Goal: Task Accomplishment & Management: Manage account settings

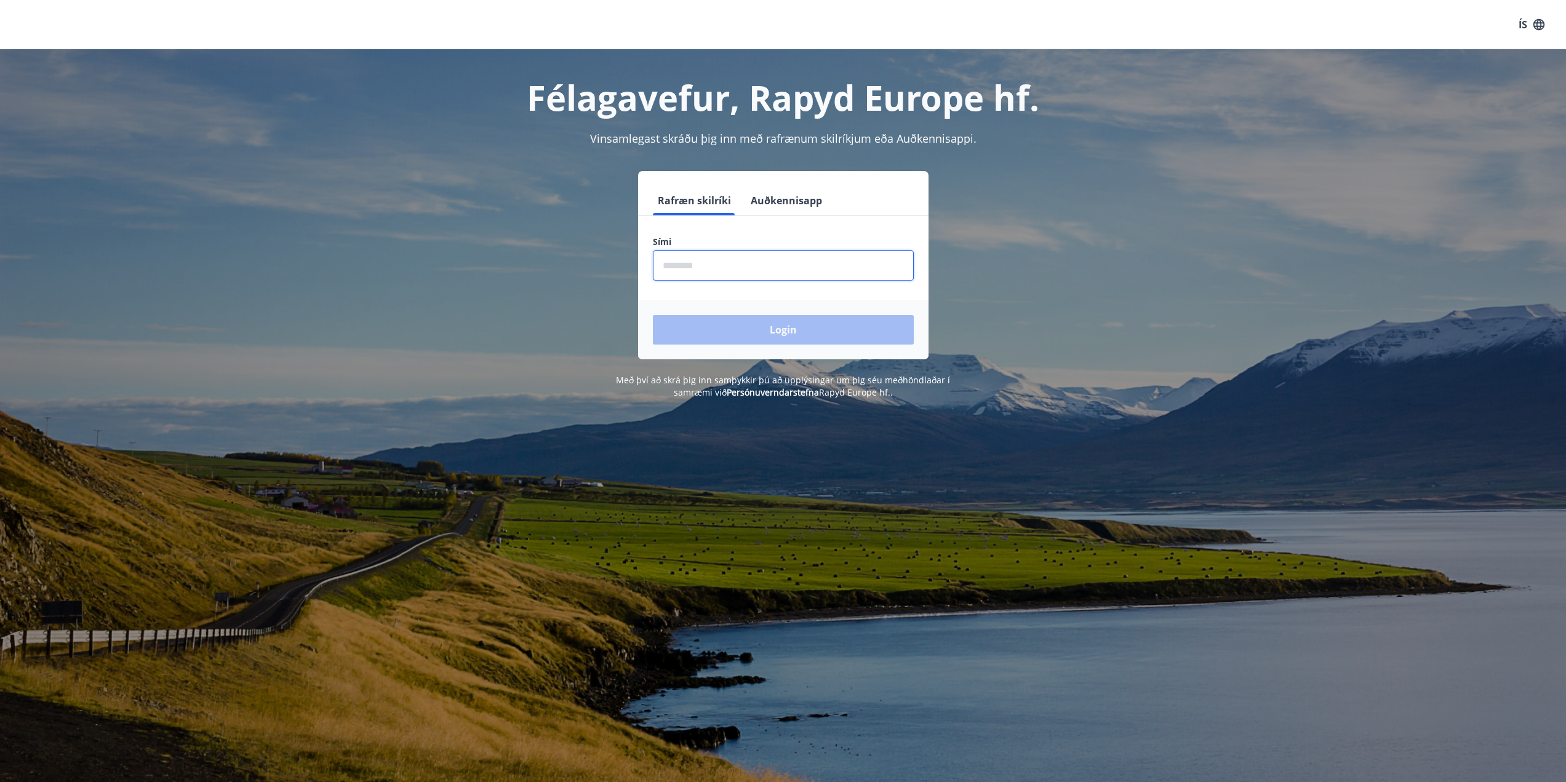
click at [759, 271] on input "phone" at bounding box center [783, 265] width 261 height 30
type input "********"
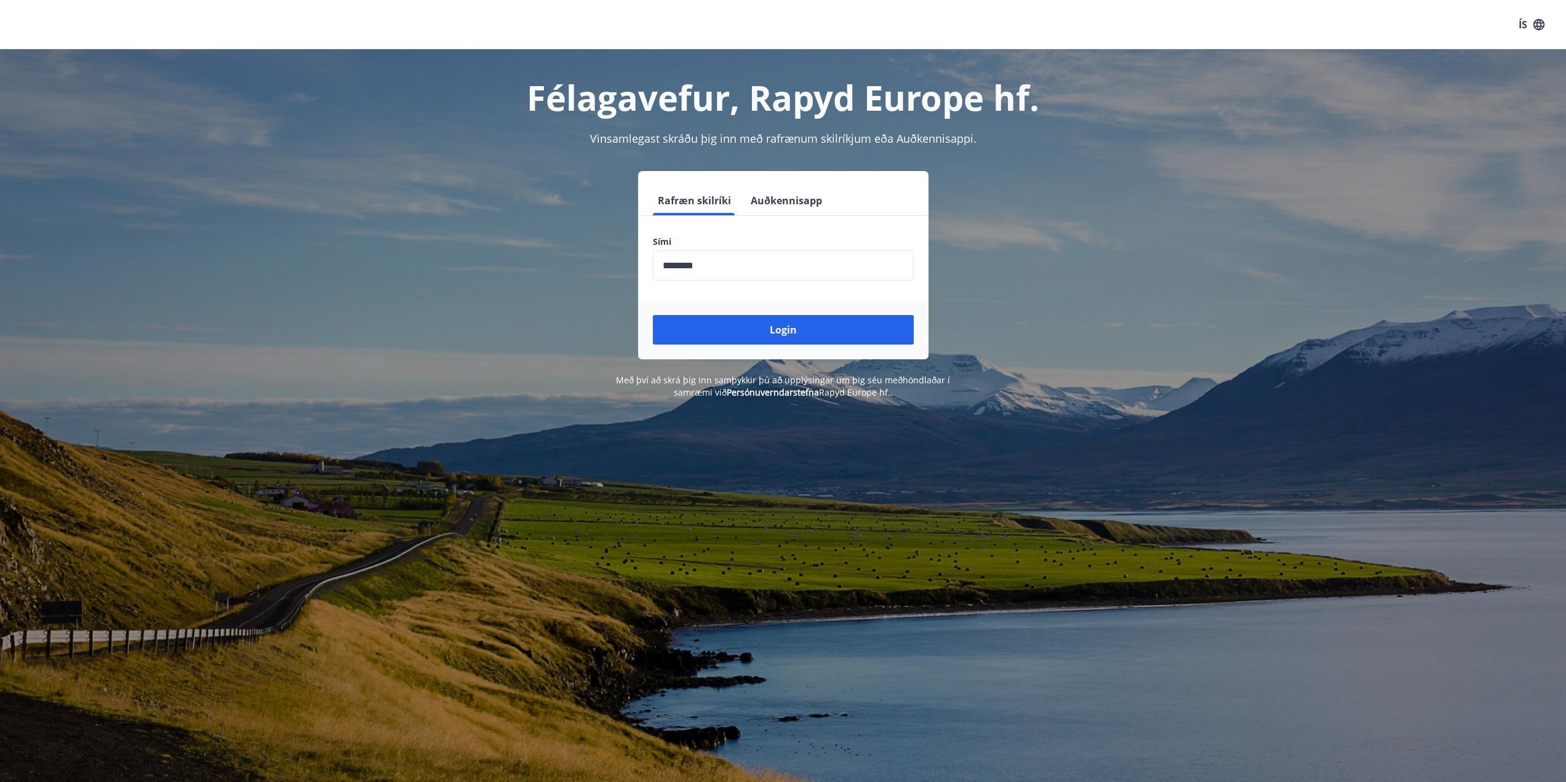
click at [775, 352] on div "Login" at bounding box center [783, 329] width 290 height 59
click at [802, 330] on button "Login" at bounding box center [783, 330] width 261 height 30
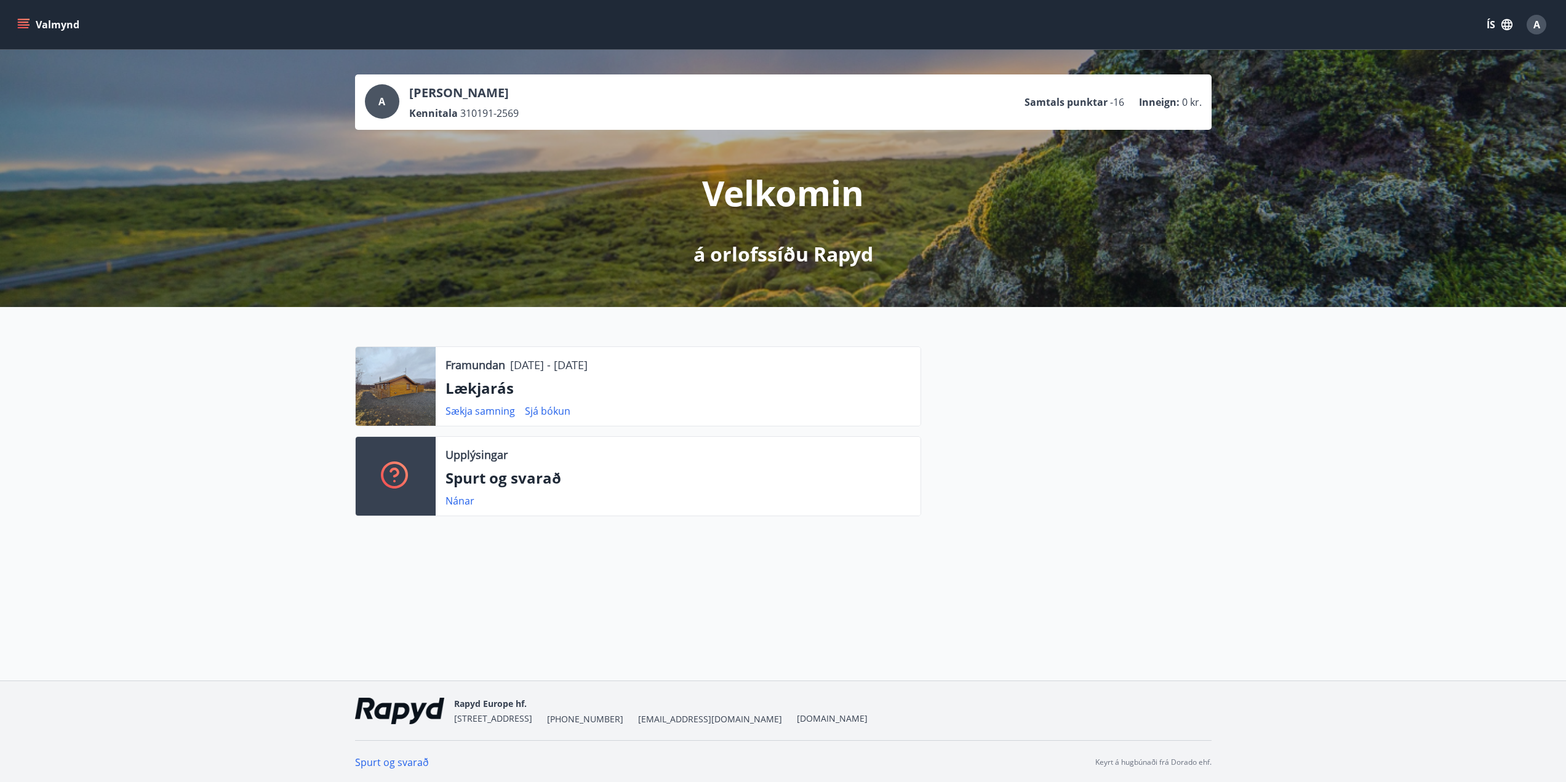
click at [31, 21] on button "Valmynd" at bounding box center [50, 25] width 70 height 22
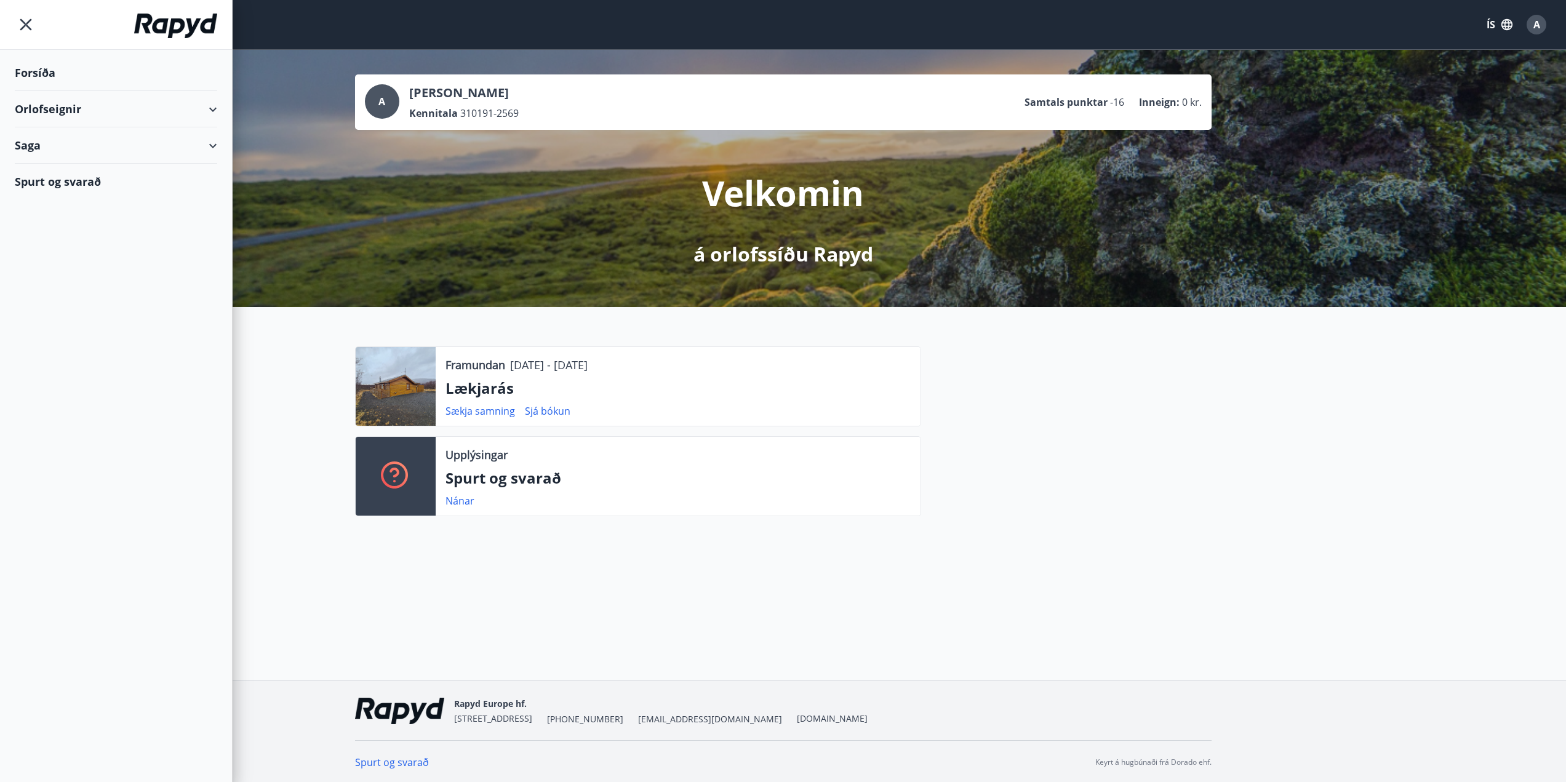
click at [210, 113] on div "Orlofseignir" at bounding box center [116, 109] width 202 height 36
click at [59, 138] on div "Framboð" at bounding box center [116, 140] width 183 height 26
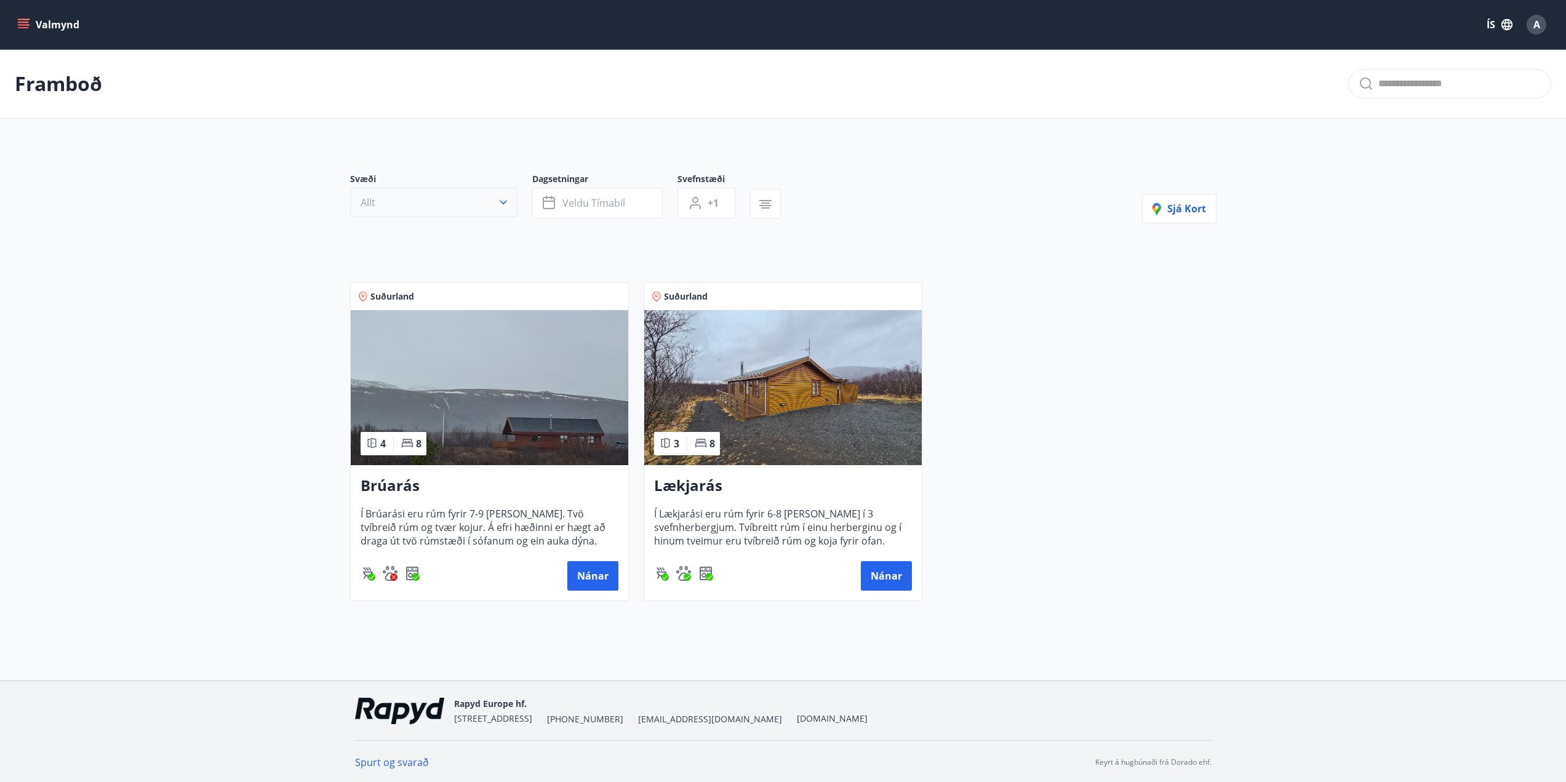
click at [470, 213] on button "Allt" at bounding box center [433, 203] width 167 height 30
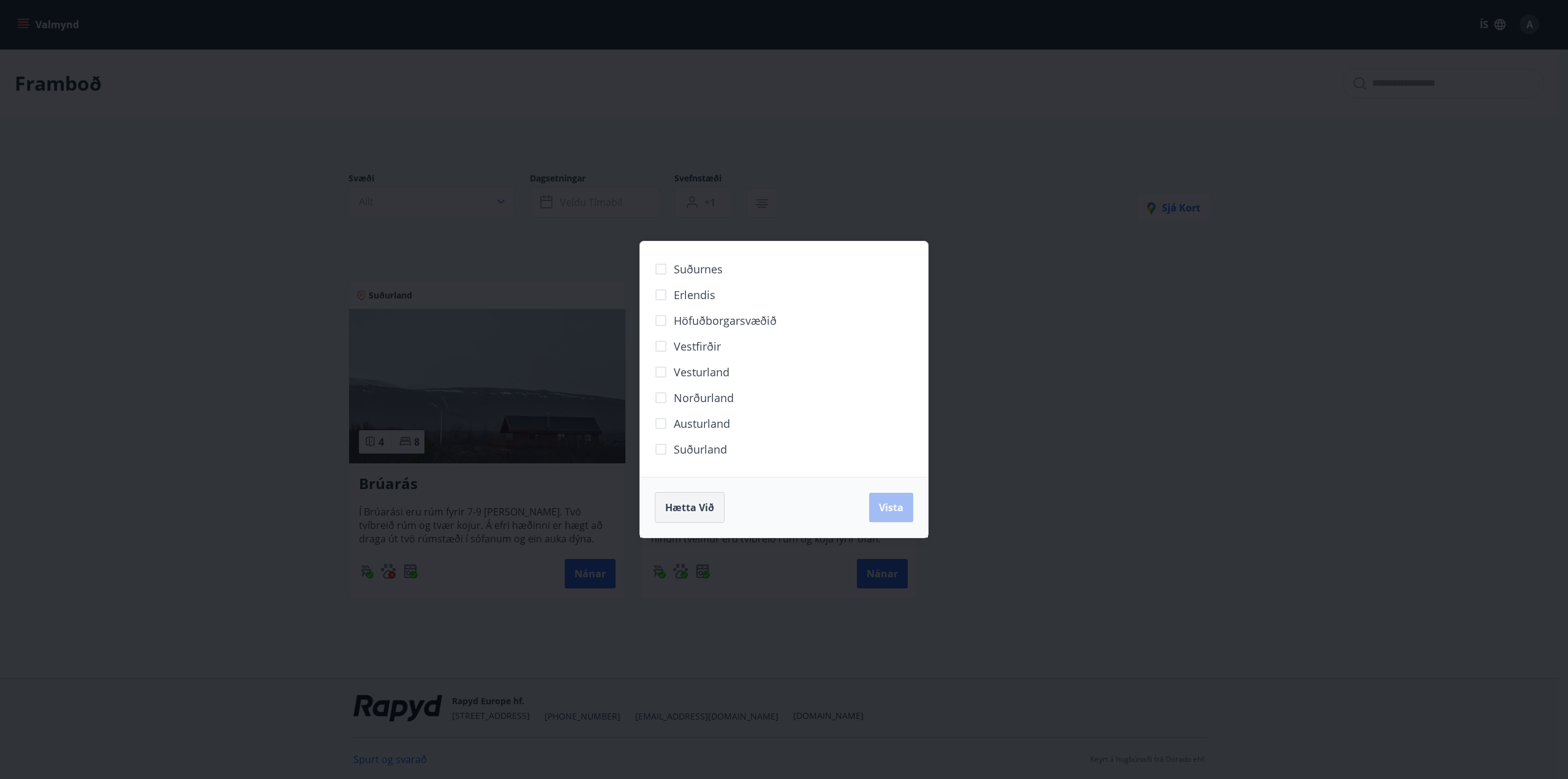
click at [715, 504] on button "Hætta við" at bounding box center [690, 507] width 70 height 31
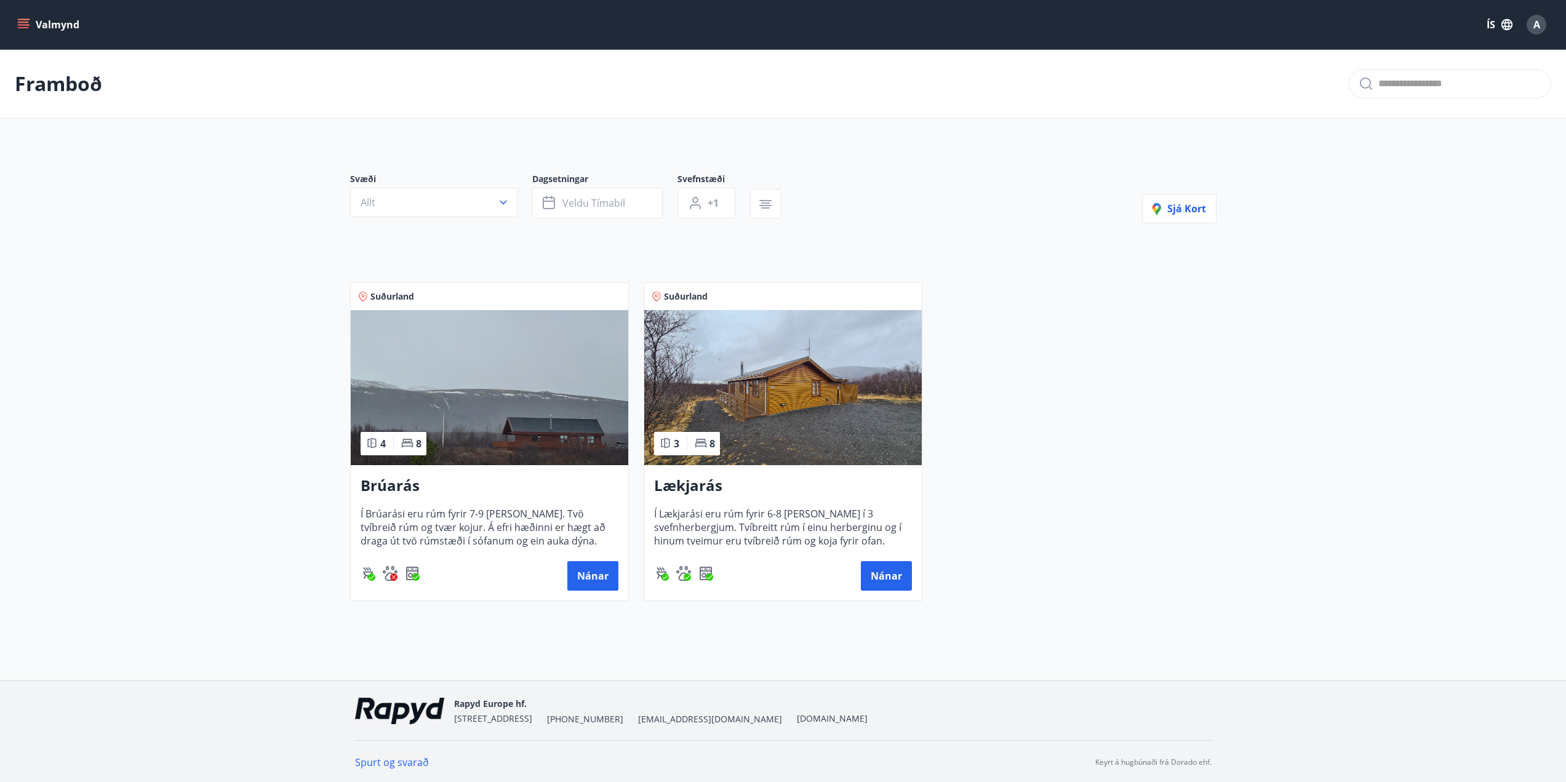
click at [265, 385] on main "Framboð Svæði Allt Dagsetningar Veldu tímabil Svefnstæði +1 Sjá kort Suðurland …" at bounding box center [783, 330] width 1566 height 562
click at [442, 210] on button "Allt" at bounding box center [433, 203] width 167 height 30
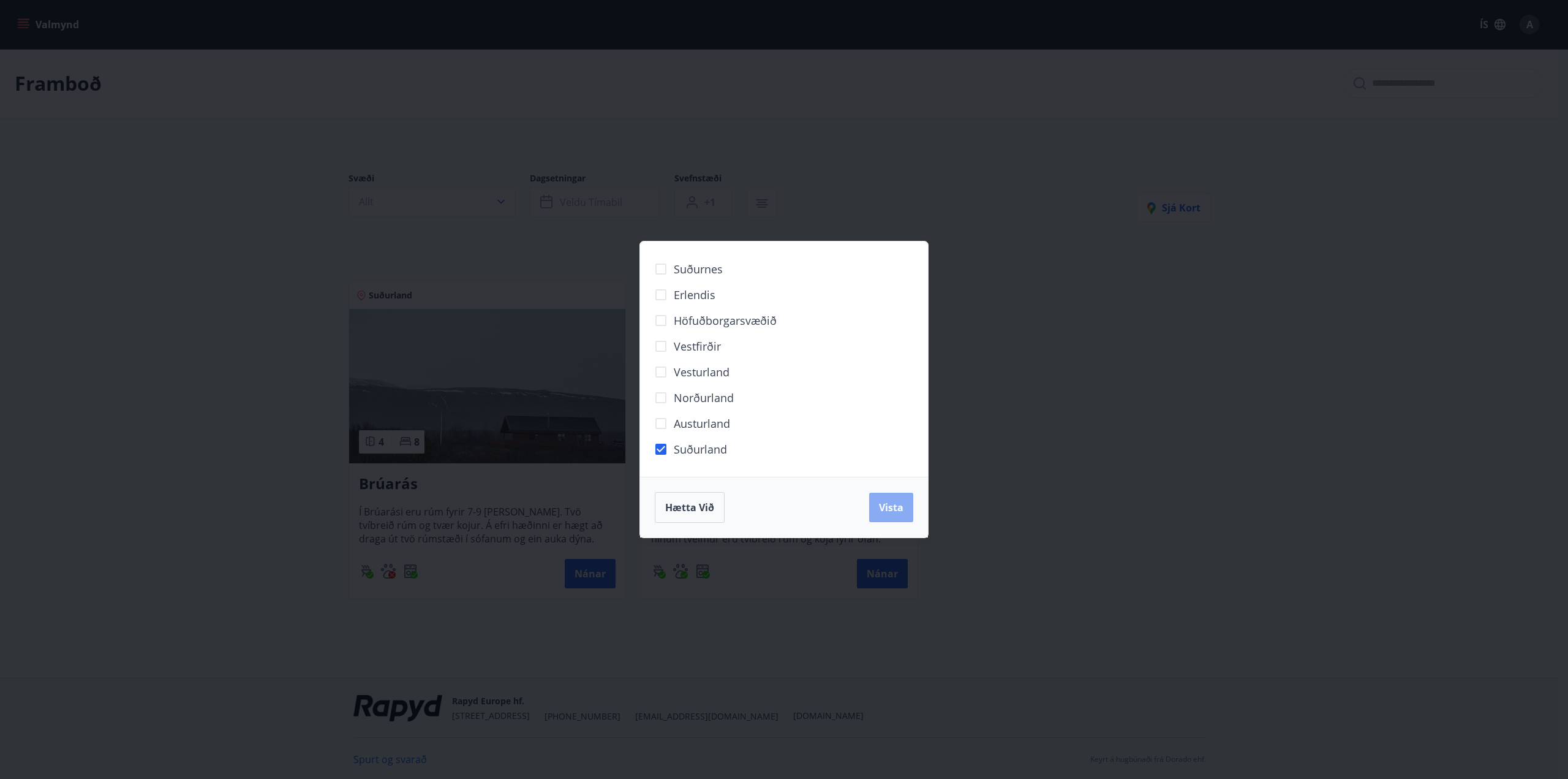
click at [904, 509] on button "Vista" at bounding box center [891, 508] width 44 height 30
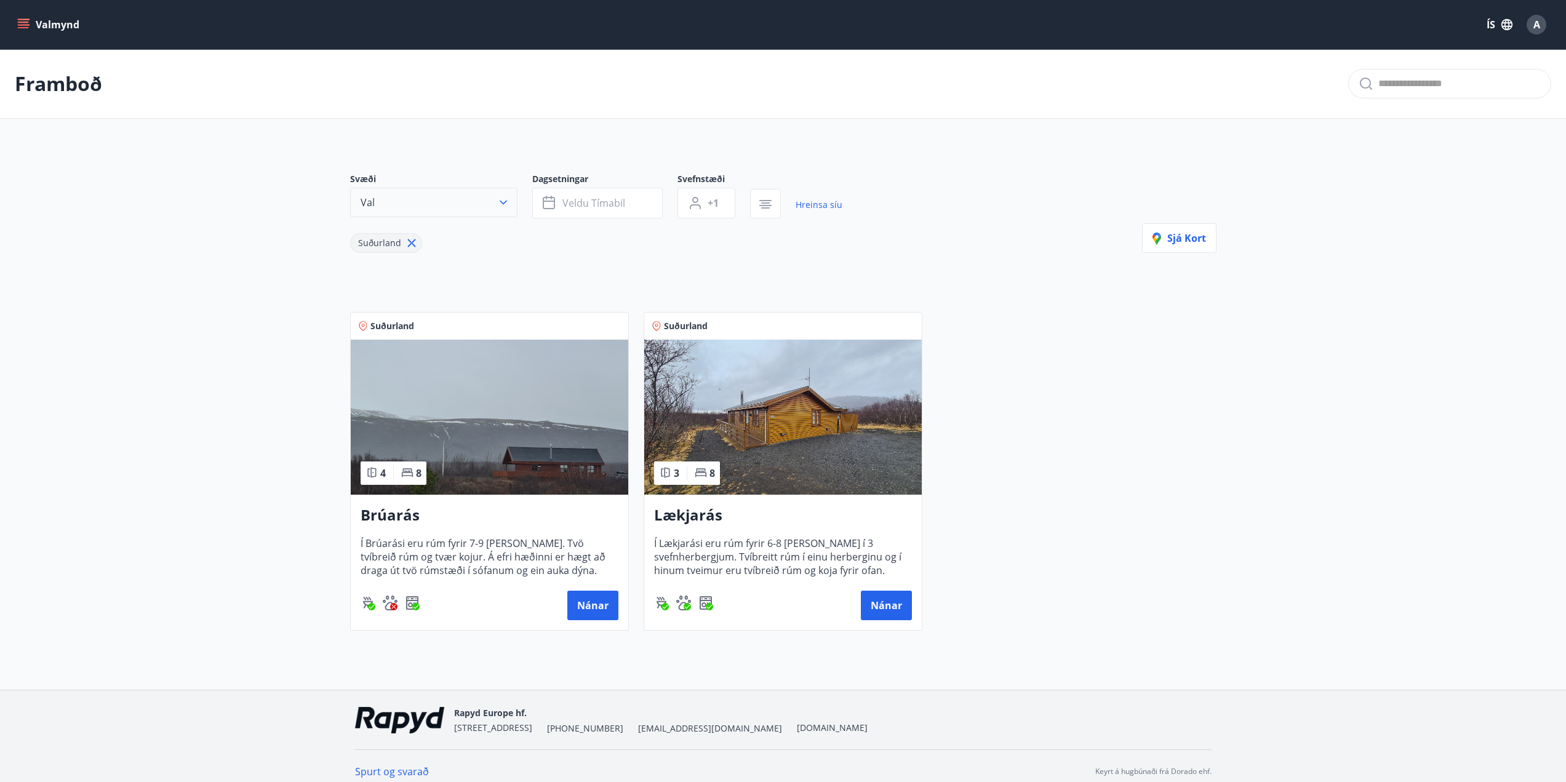
click at [491, 204] on button "Val" at bounding box center [433, 203] width 167 height 30
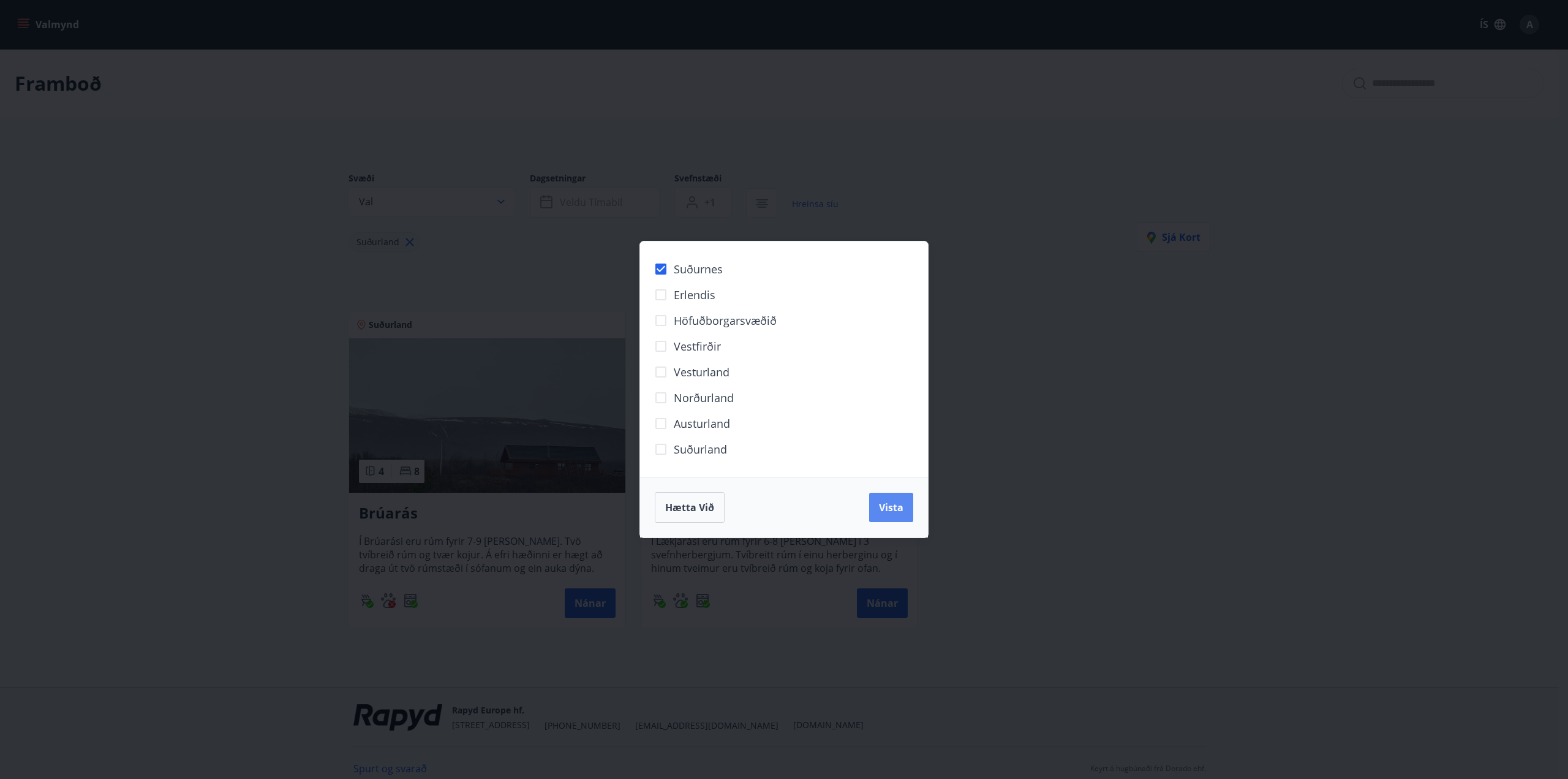
click at [889, 508] on span "Vista" at bounding box center [891, 508] width 25 height 14
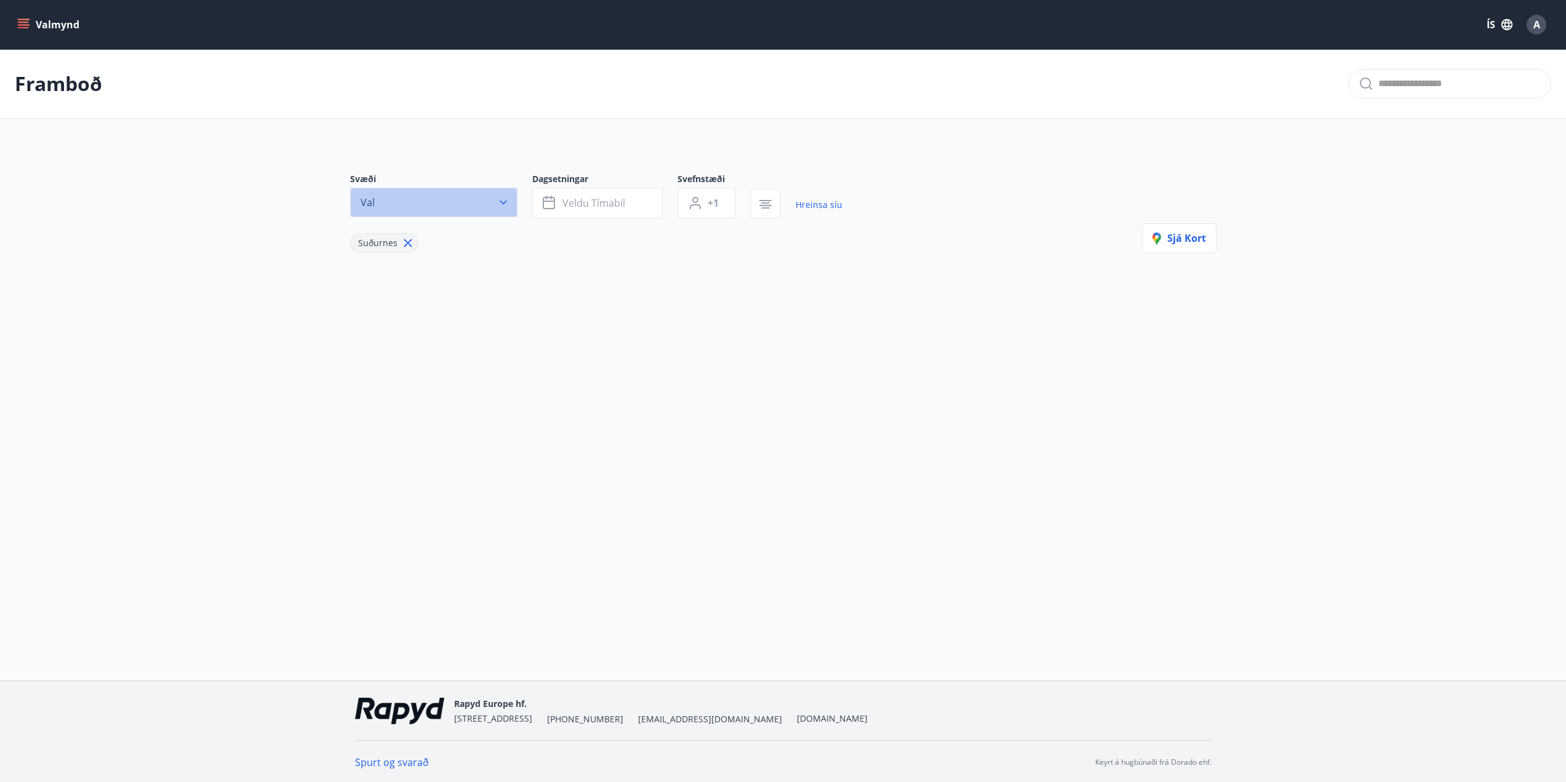
click at [493, 210] on button "Val" at bounding box center [433, 203] width 167 height 30
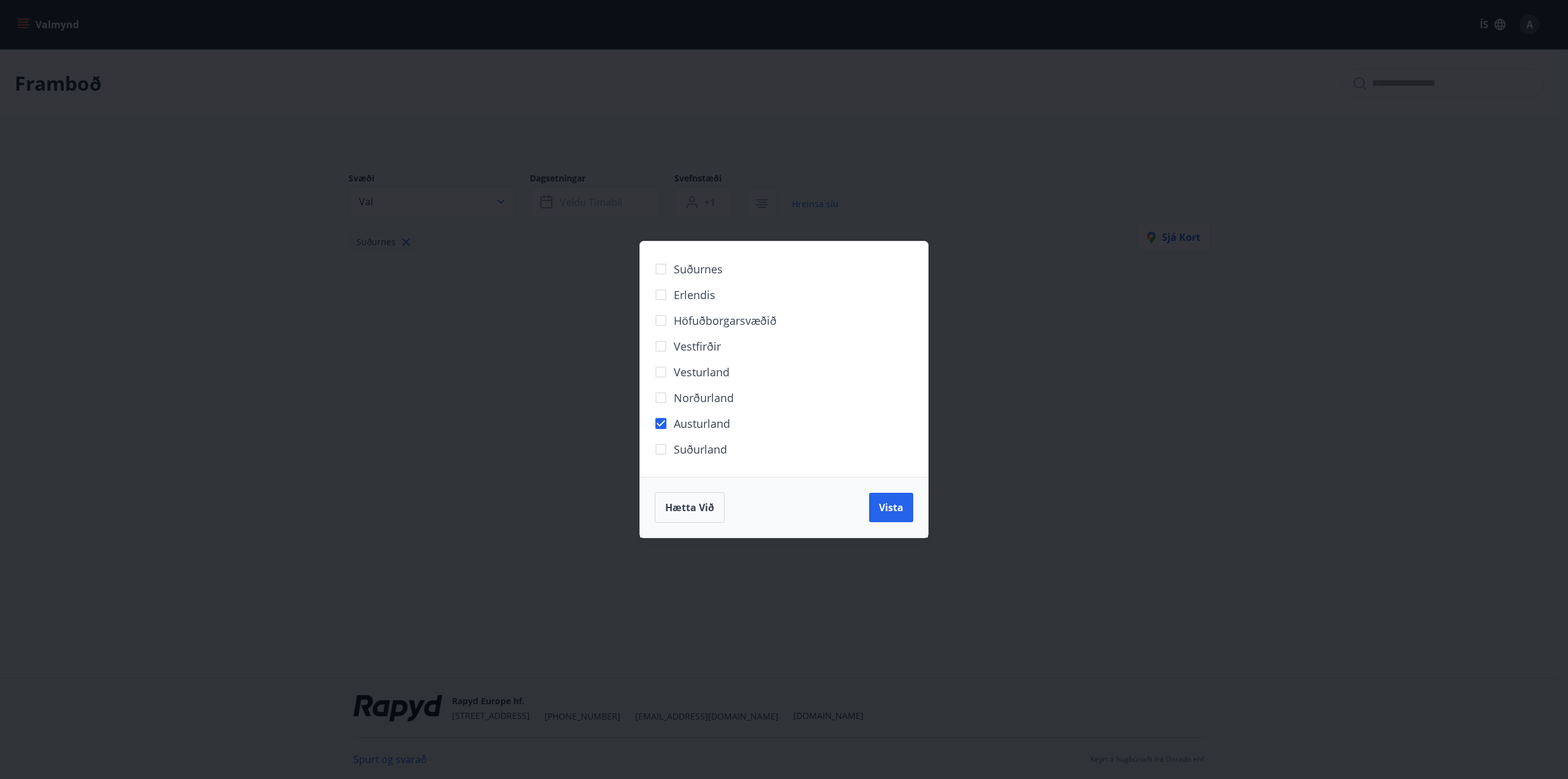
click at [881, 485] on div "Hætta við Vista" at bounding box center [784, 507] width 288 height 61
click at [886, 491] on div "Hætta við Vista" at bounding box center [784, 507] width 288 height 61
click at [902, 496] on button "Vista" at bounding box center [891, 508] width 44 height 30
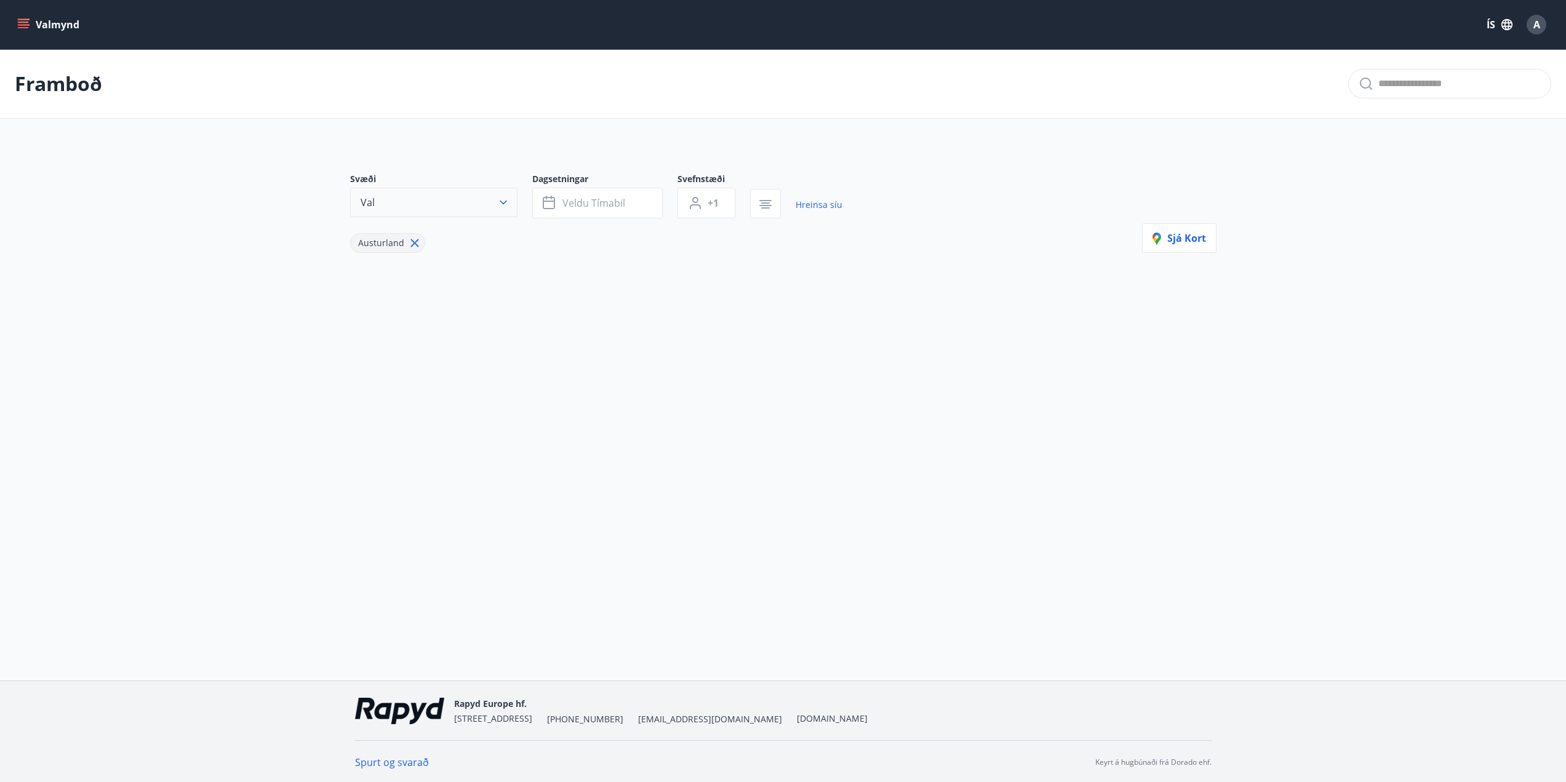
click at [479, 211] on button "Val" at bounding box center [433, 203] width 167 height 30
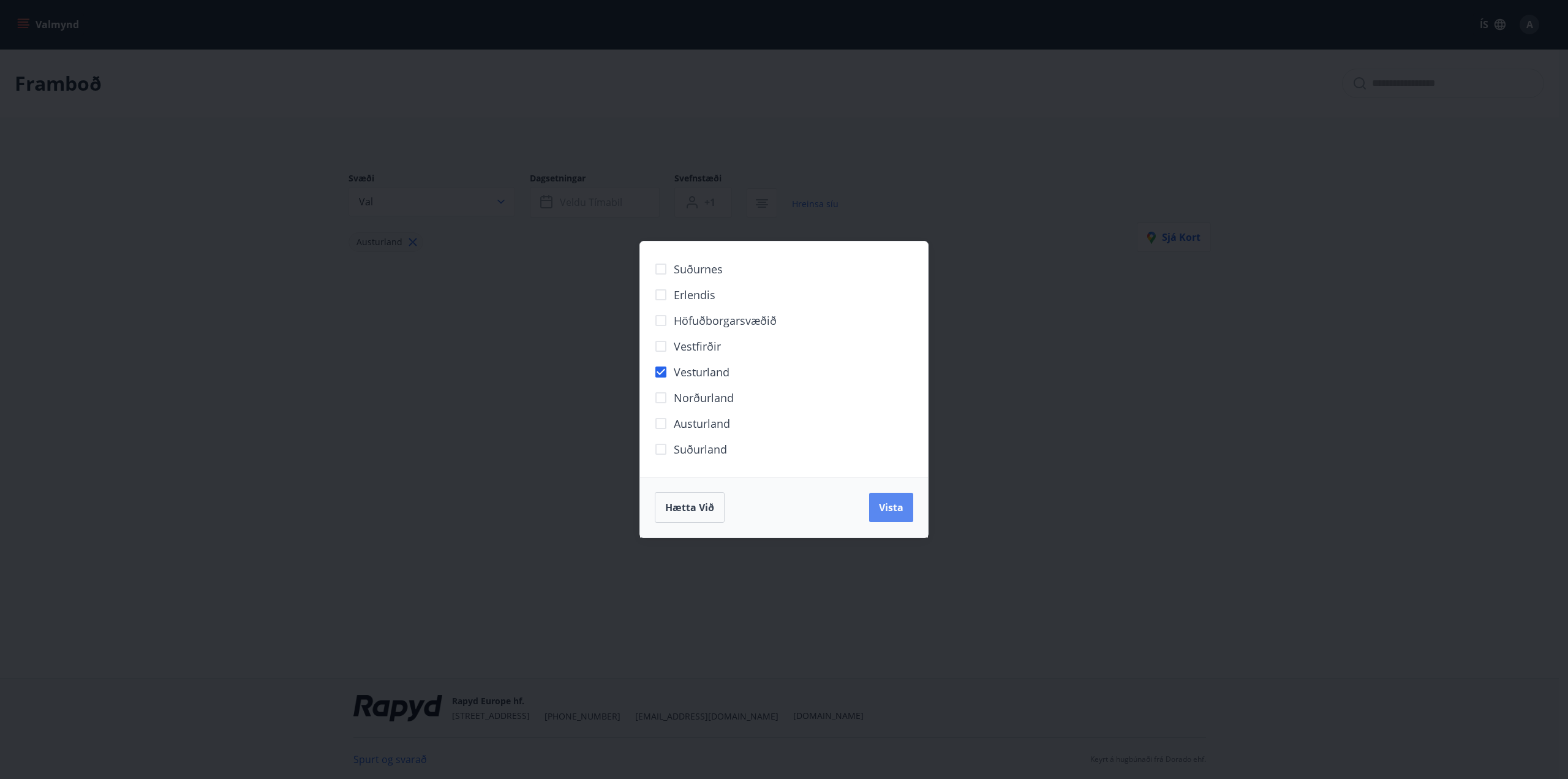
click at [884, 507] on span "Vista" at bounding box center [891, 508] width 25 height 14
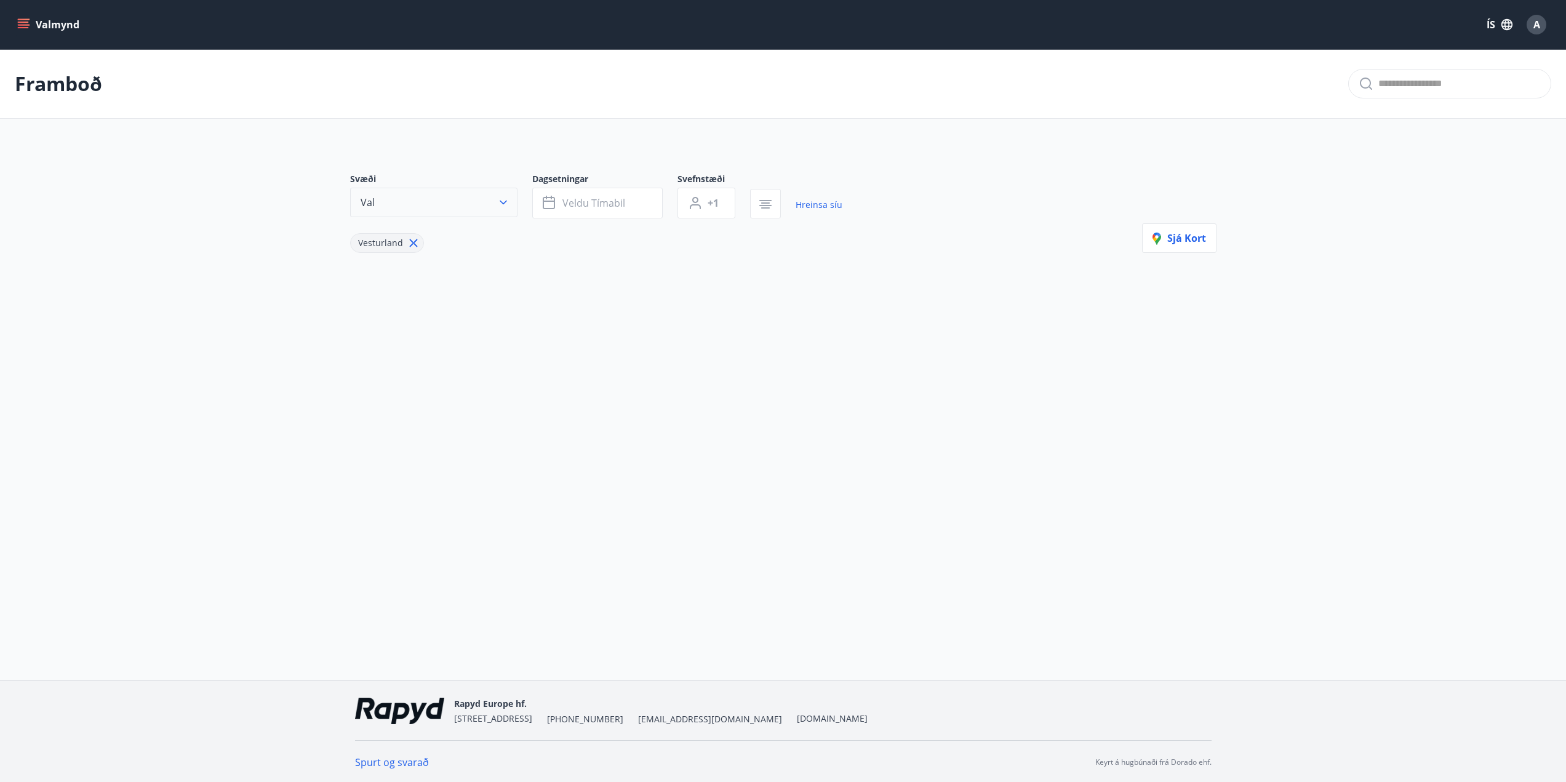
click at [489, 205] on button "Val" at bounding box center [433, 203] width 167 height 30
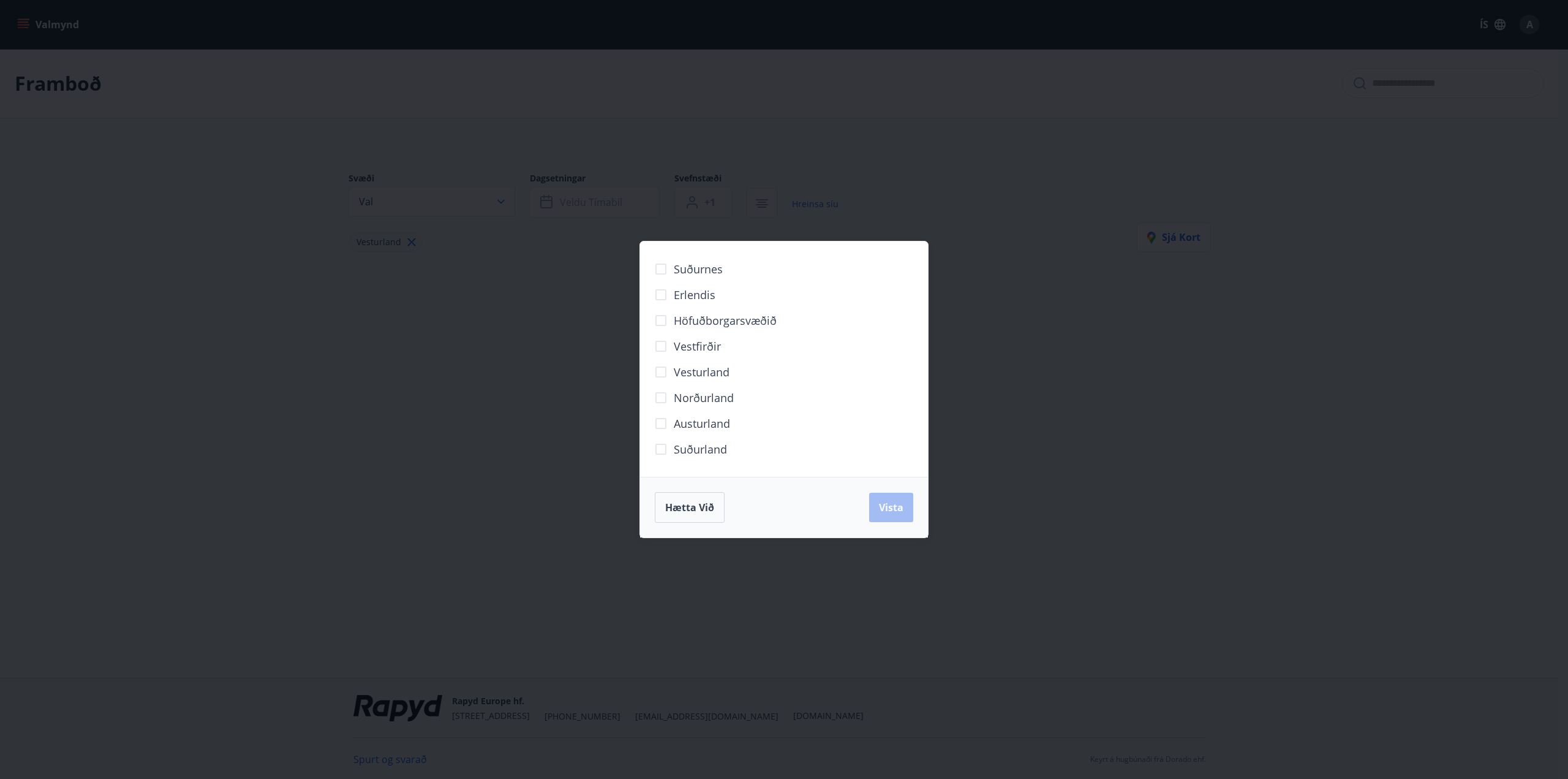
click at [679, 448] on span "Suðurland" at bounding box center [701, 449] width 54 height 16
click at [681, 448] on span "Suðurland" at bounding box center [701, 449] width 54 height 16
click at [887, 517] on button "Vista" at bounding box center [891, 508] width 44 height 30
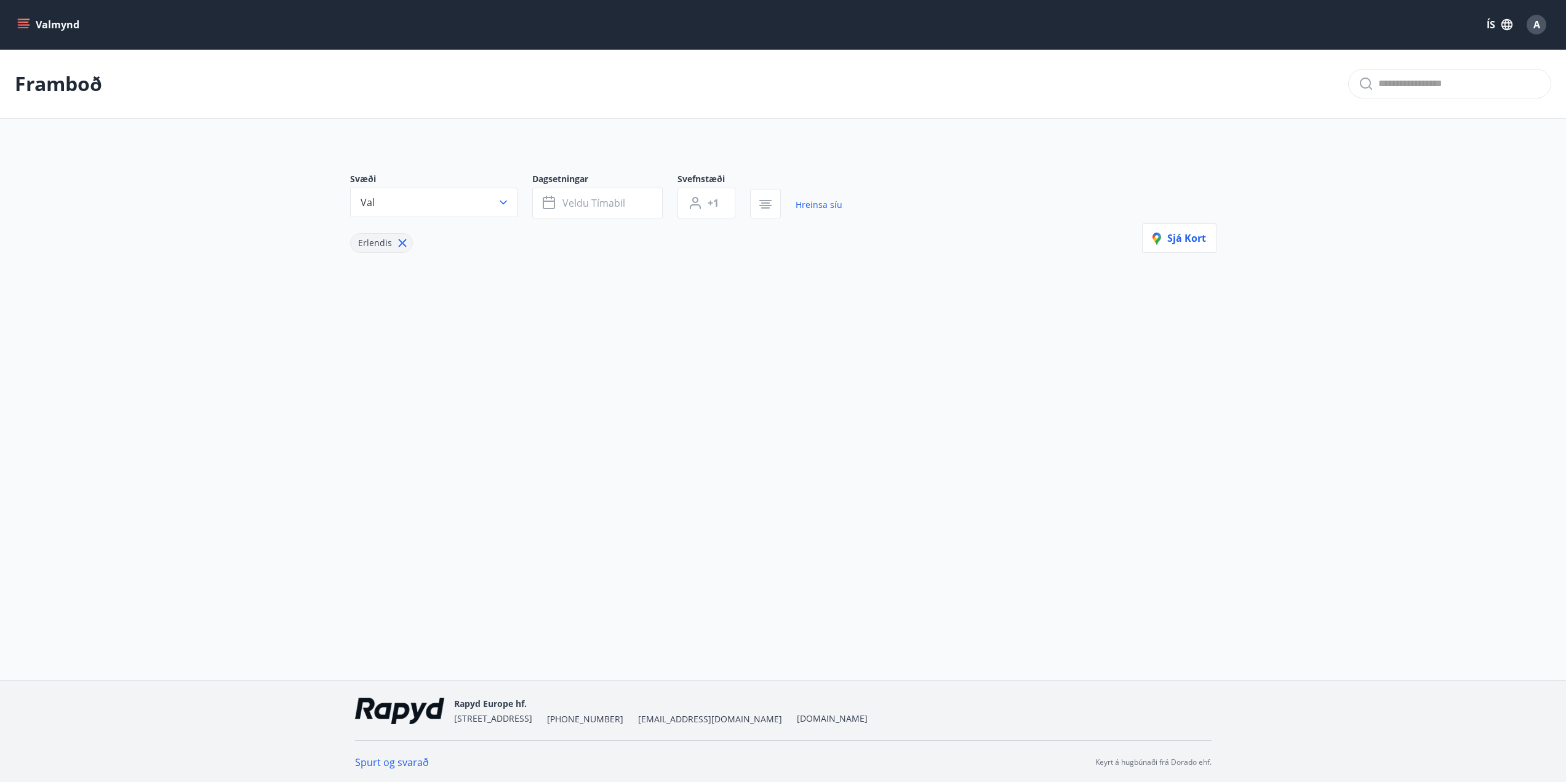
click at [494, 203] on button "Val" at bounding box center [433, 203] width 167 height 30
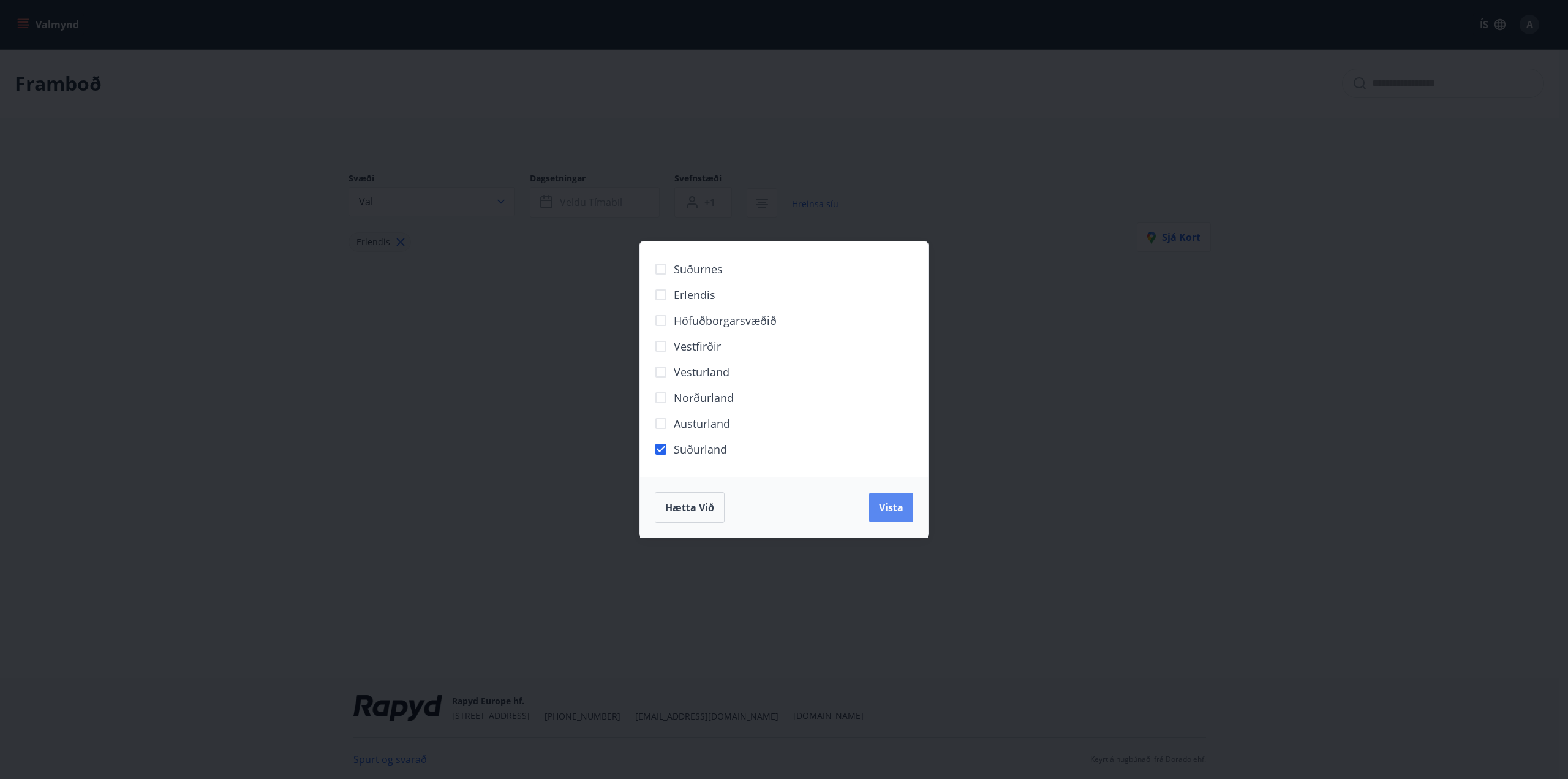
click at [885, 517] on button "Vista" at bounding box center [891, 508] width 44 height 30
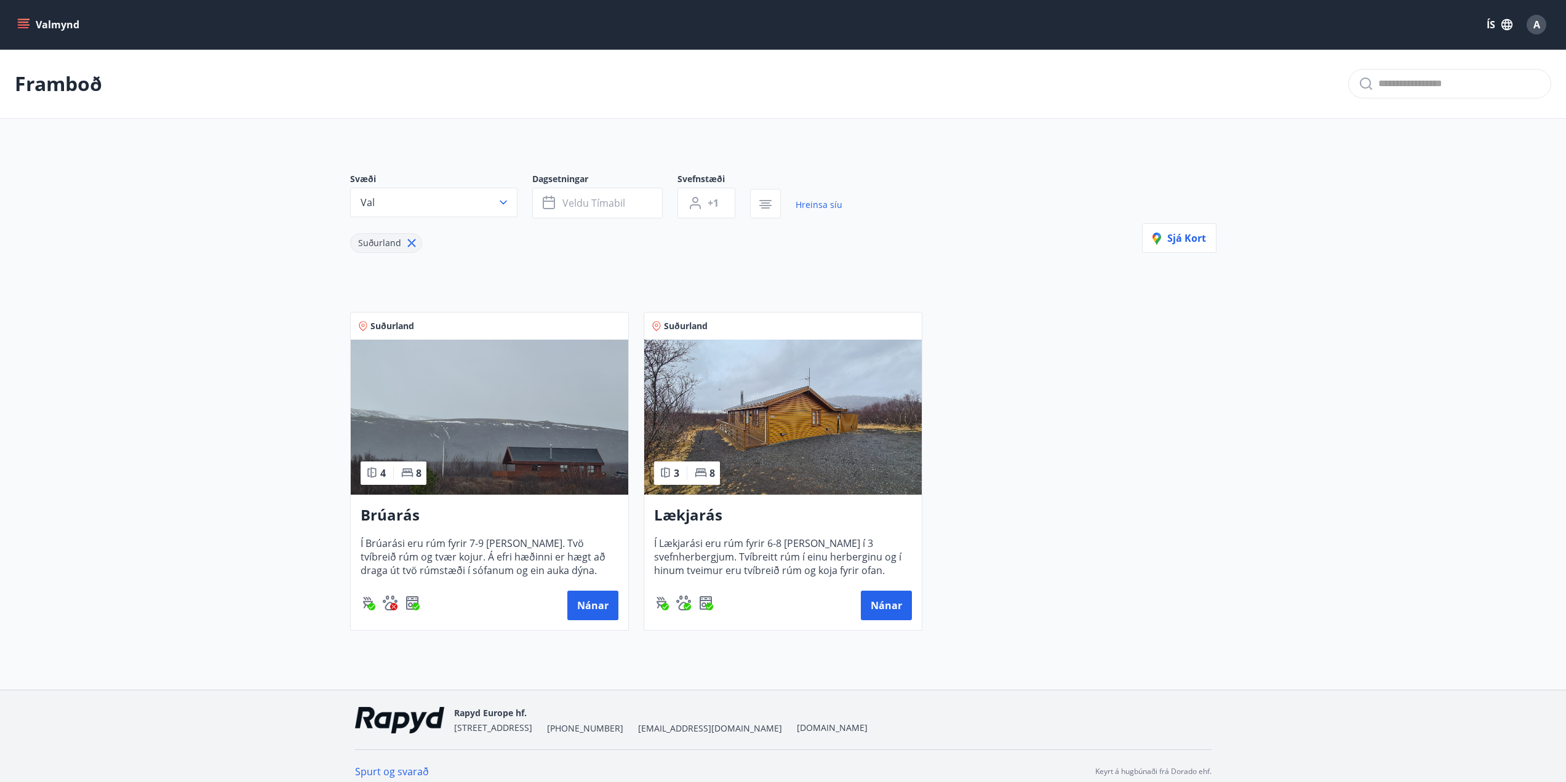
click at [70, 90] on p "Framboð" at bounding box center [58, 83] width 87 height 27
click at [26, 27] on icon "menu" at bounding box center [23, 27] width 11 height 1
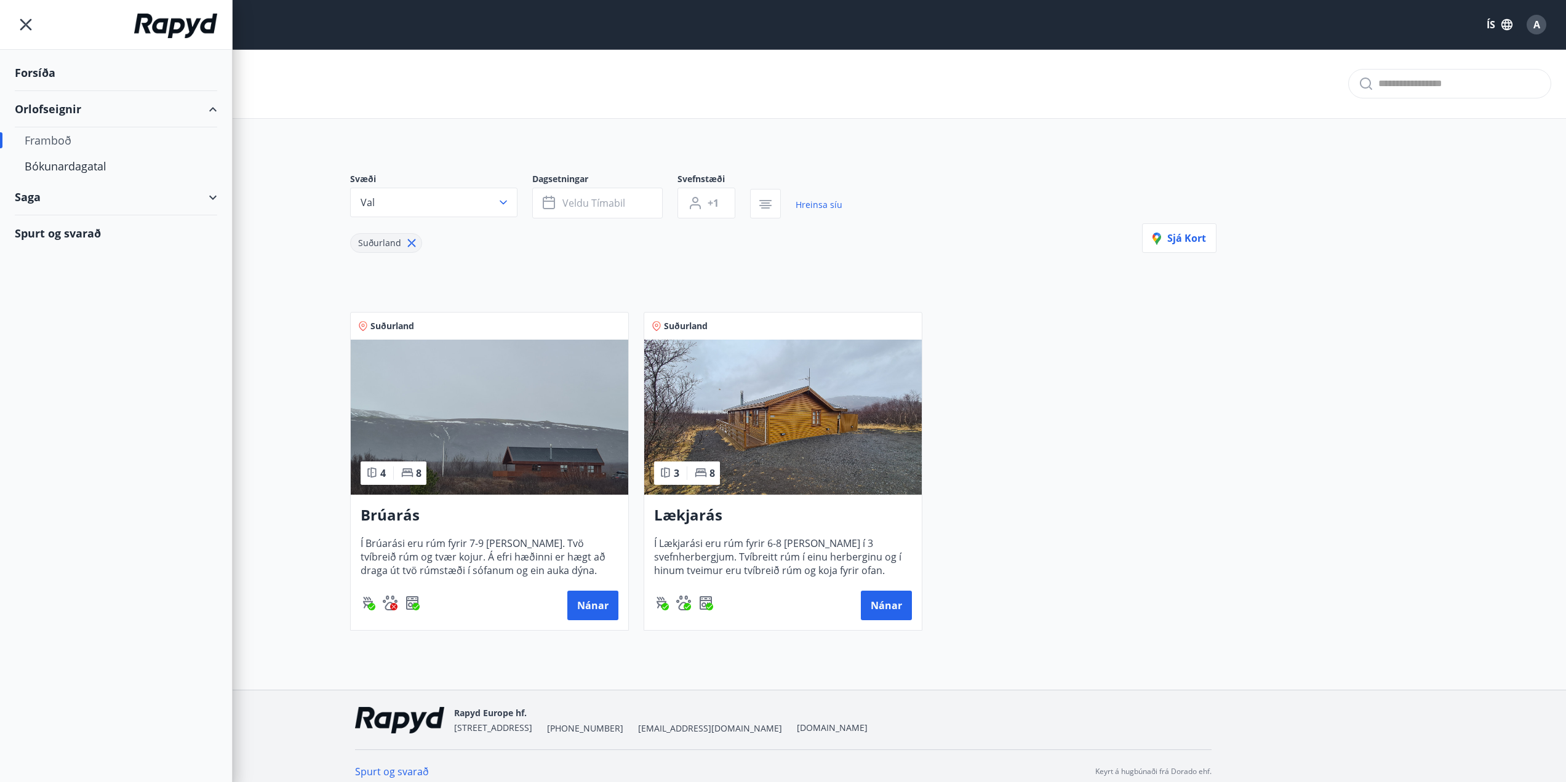
click at [56, 206] on div "Saga" at bounding box center [116, 197] width 202 height 36
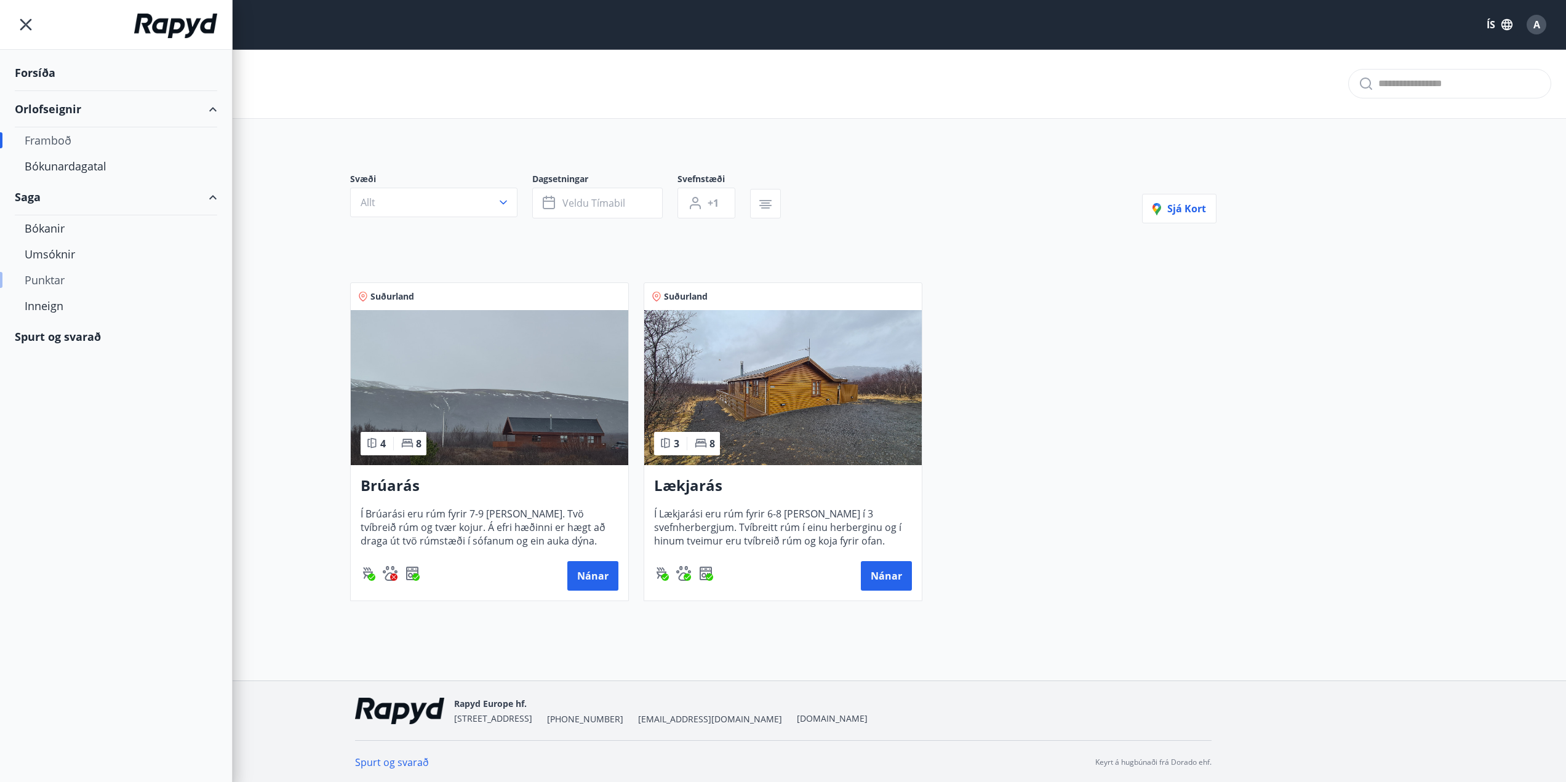
click at [55, 273] on div "Punktar" at bounding box center [116, 280] width 183 height 26
